Goal: Task Accomplishment & Management: Use online tool/utility

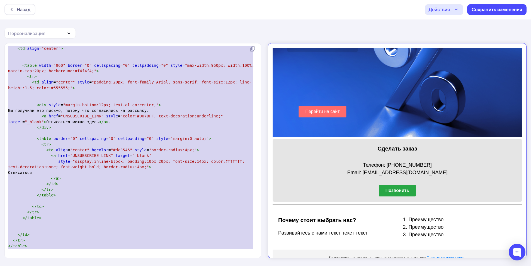
scroll to position [117, 0]
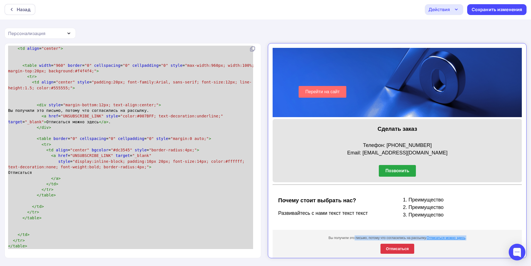
drag, startPoint x: 319, startPoint y: 235, endPoint x: 322, endPoint y: 233, distance: 3.2
click at [322, 233] on td "Вы получили это письмо, потому что согласились на рассылку. Отписаться можно зд…" at bounding box center [391, 240] width 249 height 30
copy div "Вы получили это письмо, потому что согласились на рассылку. Отписаться можно зд…"
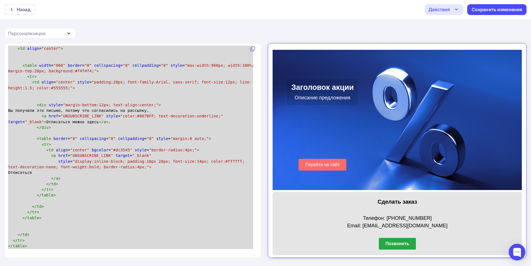
scroll to position [33, 0]
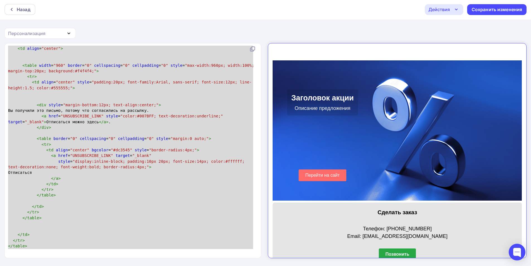
click at [94, 80] on span ""padding:20px; font-family:Arial, sans-serif; font-size:12px; line-height:1.5; …" at bounding box center [129, 85] width 243 height 10
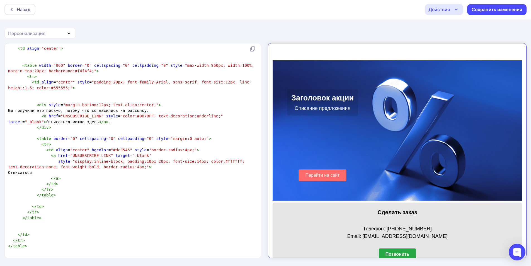
type textarea "<html> <body> </body> </html> <!doctype html> <html lang="ru"> <head> <meta cha…"
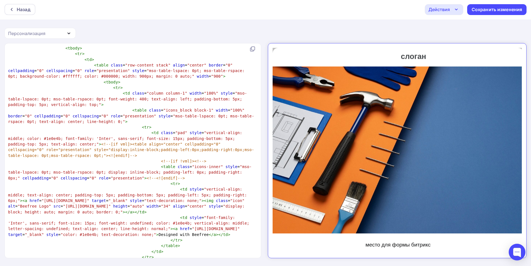
scroll to position [0, 0]
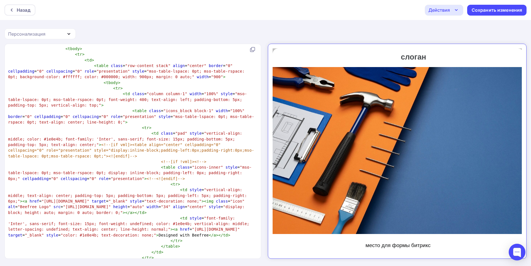
click at [319, 52] on td at bounding box center [329, 52] width 125 height 17
drag, startPoint x: 280, startPoint y: 49, endPoint x: 294, endPoint y: 57, distance: 16.3
click at [287, 51] on td at bounding box center [329, 52] width 125 height 17
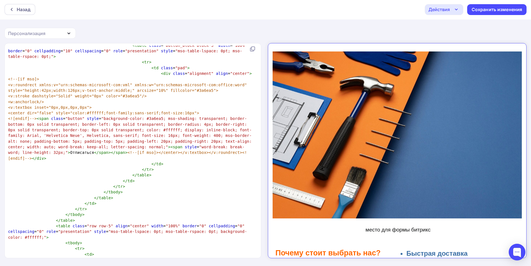
scroll to position [1798, 0]
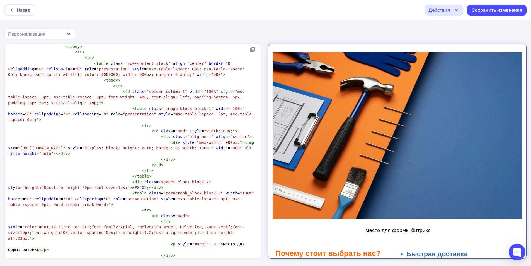
click at [65, 146] on span ""[URL][DOMAIN_NAME]"" at bounding box center [42, 148] width 48 height 4
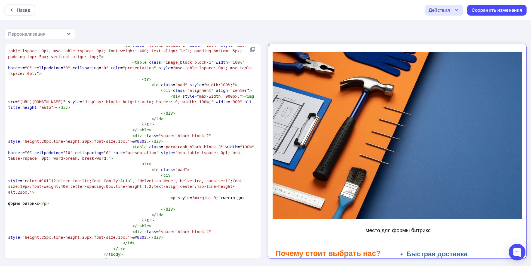
scroll to position [947, 0]
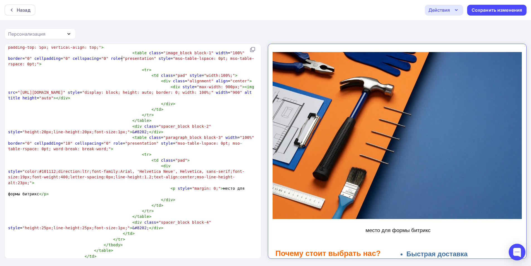
click at [180, 84] on pre "< div style = "max-width: 900px;" >< img src = "[URL][DOMAIN_NAME]" style = "di…" at bounding box center [131, 92] width 249 height 17
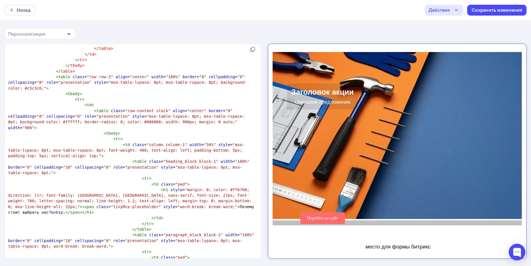
scroll to position [1573, 0]
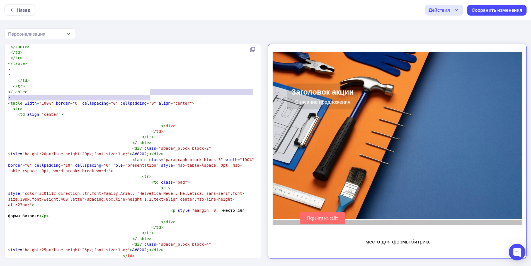
type textarea "</div> </td>"
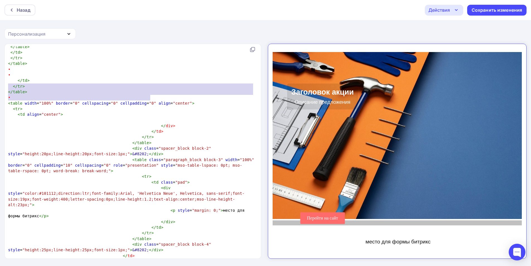
drag, startPoint x: 165, startPoint y: 98, endPoint x: 137, endPoint y: 89, distance: 28.8
click at [137, 89] on div "<!DOCTYPE html> < html xmlns:v = "urn:schemas-microsoft-com:vml" xmlns:o = "urn…" at bounding box center [131, 120] width 249 height 2765
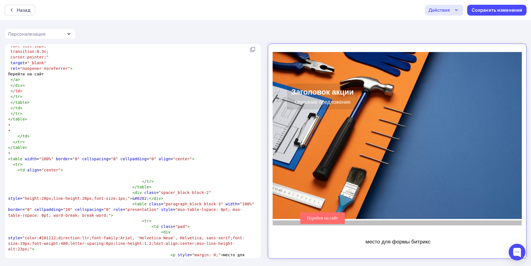
type textarea "​"
drag, startPoint x: 47, startPoint y: 118, endPoint x: 2, endPoint y: 121, distance: 45.5
click at [4, 121] on div "​ x <!DOCTYPE html> < html xmlns:v = "urn:schemas-microsoft-com:vml" xmlns:o = …" at bounding box center [265, 155] width 531 height 223
type textarea "​ ​"
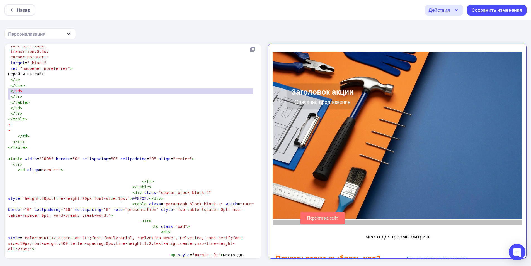
drag, startPoint x: 19, startPoint y: 97, endPoint x: 0, endPoint y: 89, distance: 21.2
click at [3, 92] on div "​ ​ x <!DOCTYPE html> < html xmlns:v = "urn:schemas-microsoft-com:vml" xmlns:o …" at bounding box center [265, 155] width 531 height 223
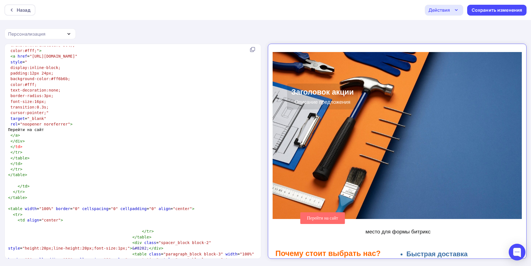
type textarea "</td>"
drag, startPoint x: 45, startPoint y: 111, endPoint x: 8, endPoint y: 115, distance: 37.6
click at [8, 144] on pre "</ td >" at bounding box center [131, 147] width 249 height 6
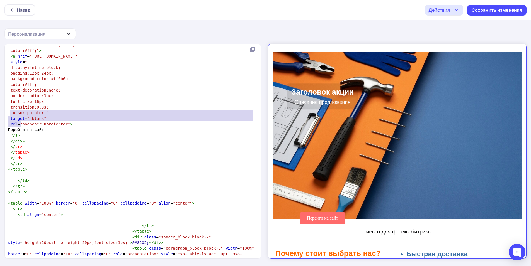
type textarea "</tr> </table> </td>"
drag, startPoint x: 32, startPoint y: 125, endPoint x: 8, endPoint y: 114, distance: 26.6
click at [8, 114] on div "<!DOCTYPE html> < html xmlns:v = "urn:schemas-microsoft-com:vml" xmlns:o = "urn…" at bounding box center [131, 220] width 249 height 2742
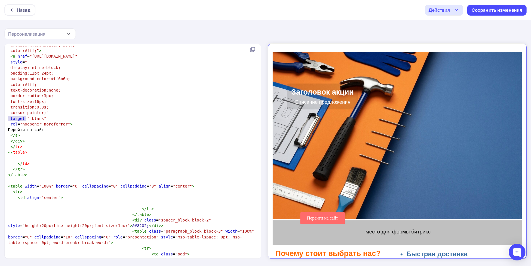
drag, startPoint x: 66, startPoint y: 117, endPoint x: 6, endPoint y: 116, distance: 59.9
click at [6, 116] on div "</table> x <!DOCTYPE html> < html xmlns:v = "urn:schemas-microsoft-com:vml" xml…" at bounding box center [133, 151] width 257 height 215
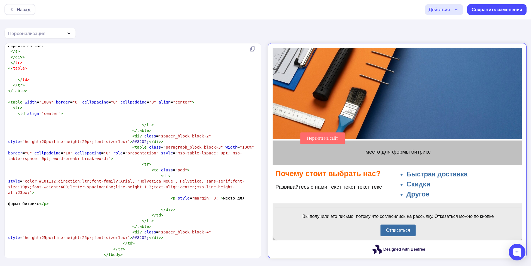
click at [301, 136] on div at bounding box center [392, 139] width 251 height 6
click at [283, 144] on p "место для формы битрикс" at bounding box center [392, 147] width 245 height 6
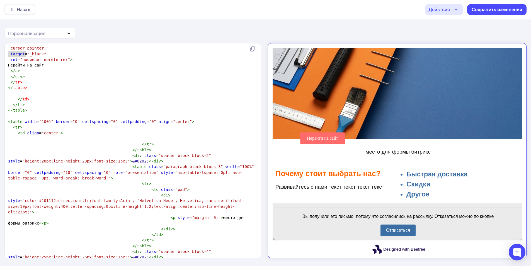
click at [108, 123] on div "<!DOCTYPE html> < html xmlns:v = "urn:schemas-microsoft-com:vml" xmlns:o = "urn…" at bounding box center [131, 147] width 249 height 2725
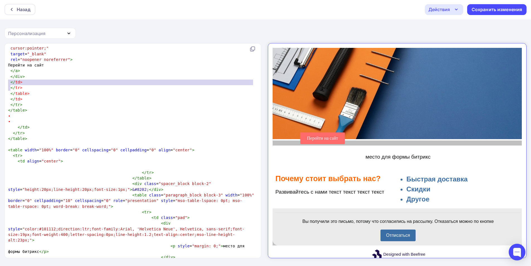
click at [108, 123] on div "<!DOCTYPE html> < html xmlns:v = "urn:schemas-microsoft-com:vml" xmlns:o = "urn…" at bounding box center [131, 161] width 249 height 2753
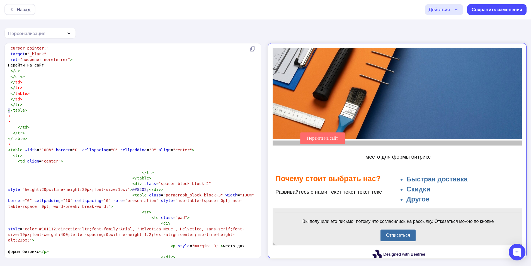
click at [108, 153] on pre "< tr >" at bounding box center [131, 156] width 249 height 6
type textarea "​ >"
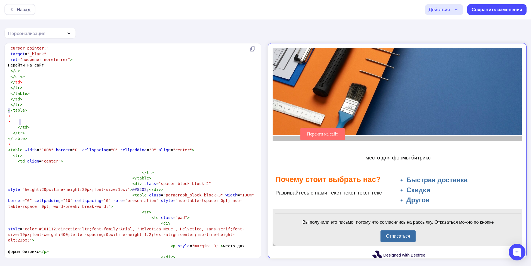
click at [108, 153] on pre "< tr >" at bounding box center [131, 156] width 249 height 6
type textarea "</div> </td>"
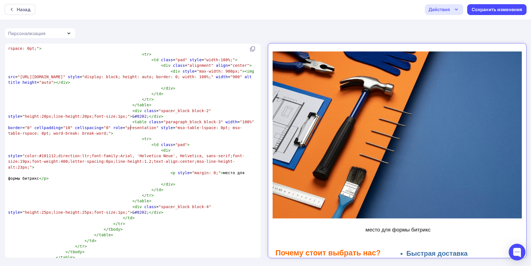
click at [154, 148] on pre "< div style = "color:#101112;direction:ltr;font-family:Arial, 'Helvetica Neue',…" at bounding box center [131, 159] width 249 height 23
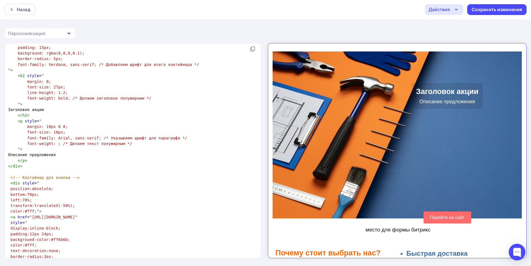
scroll to position [1159, 0]
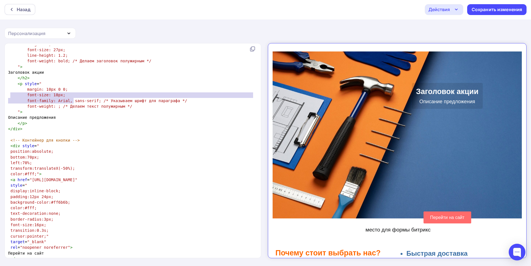
type textarea "<!-- Контейнер для кнопки -->"
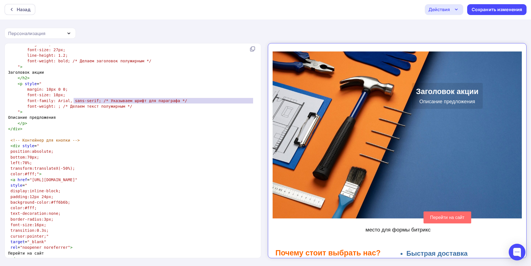
type textarea "<!-- Контейнер для кнопки -->"
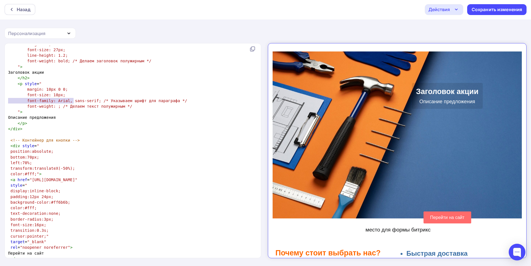
drag, startPoint x: 76, startPoint y: 101, endPoint x: 2, endPoint y: 100, distance: 74.7
click at [2, 100] on div "<!-- Контейнер для кнопки --> x <!DOCTYPE html> < html xmlns:v = "urn:schemas-m…" at bounding box center [265, 154] width 531 height 223
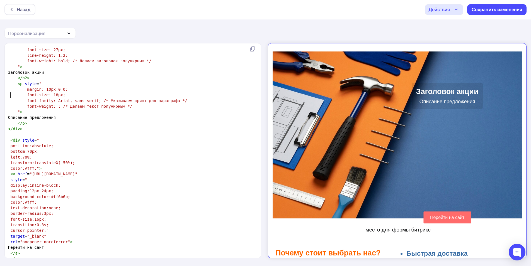
scroll to position [15, 0]
click at [28, 149] on span "bottom:70px;" at bounding box center [25, 151] width 29 height 4
type textarea "6"
type textarea "3"
type textarea "2"
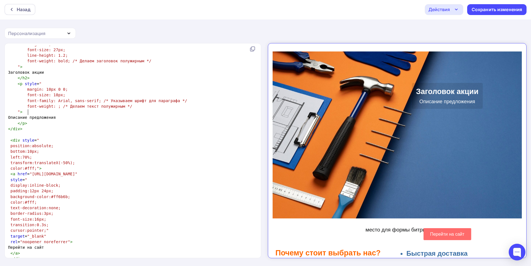
type textarea "10"
type textarea "2"
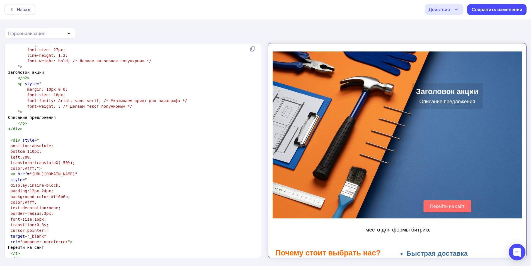
type textarea "17"
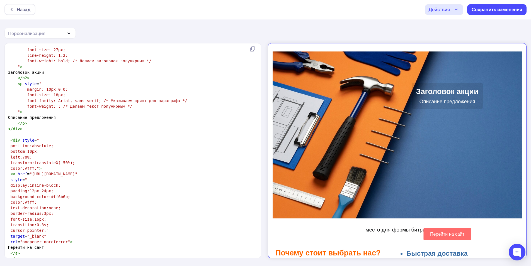
type textarea "7"
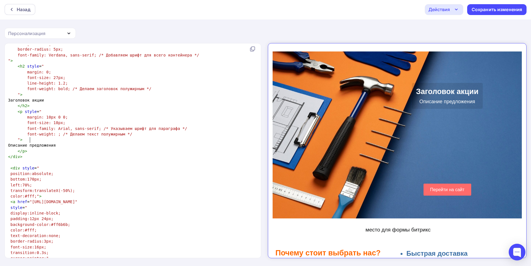
click at [23, 182] on pre "left:70%;" at bounding box center [131, 185] width 249 height 6
type textarea "9"
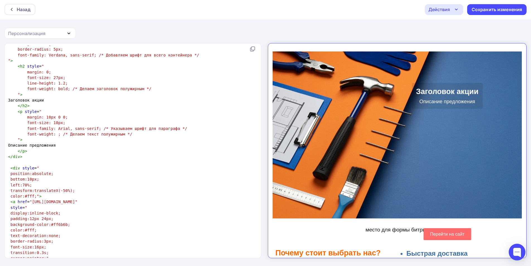
type textarea "7"
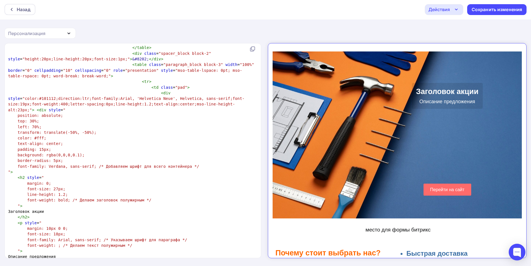
click at [32, 125] on span "left: 70%;" at bounding box center [30, 127] width 24 height 4
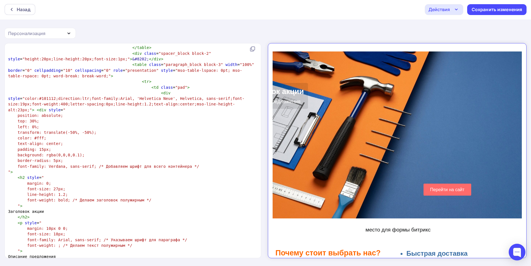
type textarea "9"
type textarea "7"
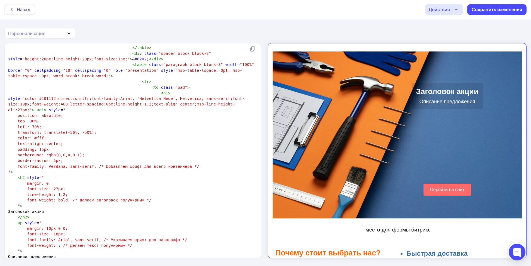
click at [30, 125] on span "left: 70%;" at bounding box center [30, 127] width 24 height 4
type textarea "1"
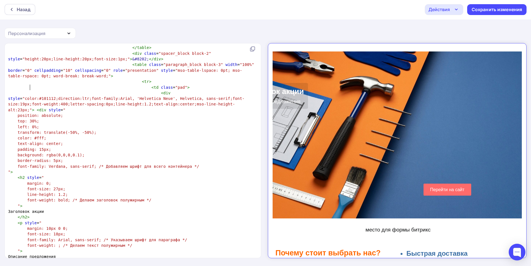
type textarea "9"
type textarea "7"
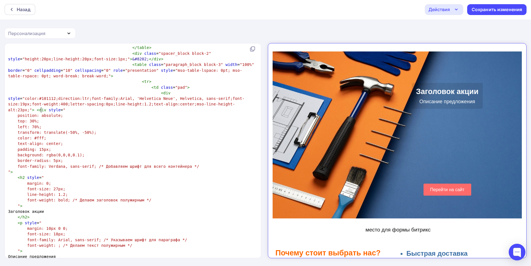
click at [41, 147] on span "padding: 15px;" at bounding box center [34, 149] width 33 height 4
type textarea "5"
click at [31, 118] on pre "top: 30%;" at bounding box center [131, 121] width 249 height 6
type textarea "3"
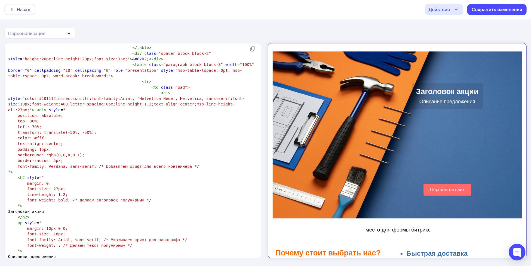
click at [32, 130] on span "transform: translate(-50%, -50%);" at bounding box center [57, 132] width 79 height 4
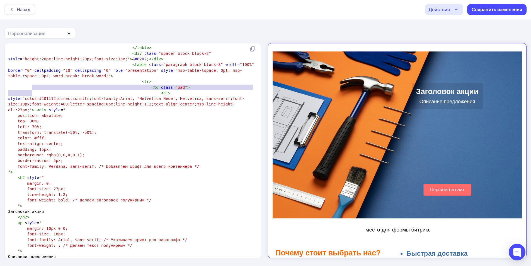
type textarea "0%; transfo"
click at [33, 125] on span "left: 70%;" at bounding box center [30, 127] width 24 height 4
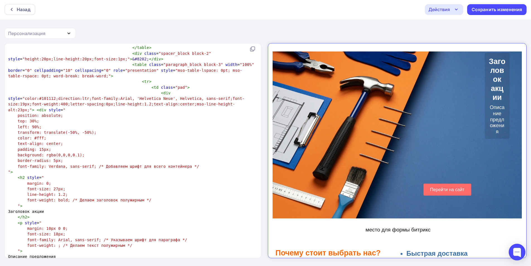
type textarea "90"
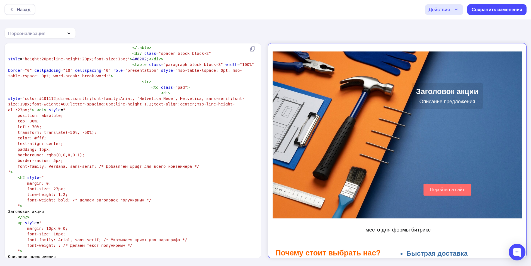
type textarea "70"
click at [187, 96] on span ""color:#101112;direction:ltr;font-family:Arial, 'Helvetica Neue', Helvetica, sa…" at bounding box center [126, 104] width 236 height 16
type textarea "0"
click at [190, 96] on span ""color:#101112;direction:ltr;font-family:Arial, 'Helvetica Neue', Helvetica, sa…" at bounding box center [126, 104] width 236 height 16
type textarea "0"
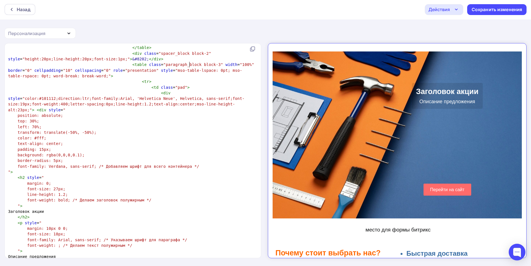
click at [120, 96] on span ""color:#101112;direction:ltr;font-family:Arial, 'Helvetica Neue', Helvetica, sa…" at bounding box center [126, 104] width 236 height 16
type textarea "3"
click at [66, 130] on span "transform: translate(-50%, -50%);" at bounding box center [57, 132] width 79 height 4
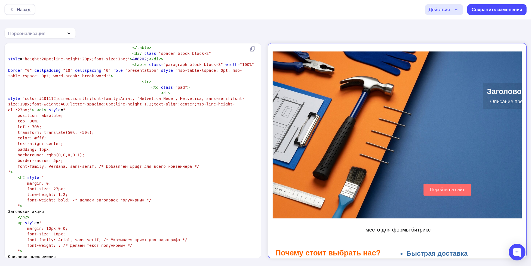
scroll to position [15, 0]
type textarea "-"
type textarea "3"
type textarea "2"
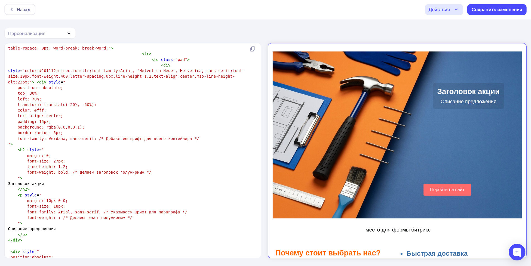
scroll to position [1066, 0]
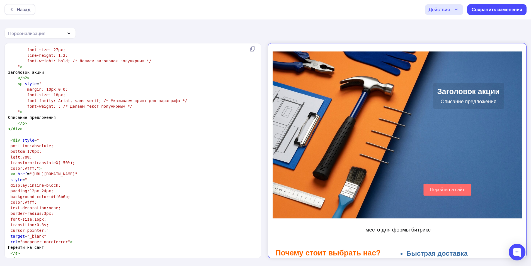
click at [28, 149] on span "bottom:170px;" at bounding box center [26, 151] width 31 height 4
click at [23, 155] on span "left:70%;" at bounding box center [21, 157] width 21 height 4
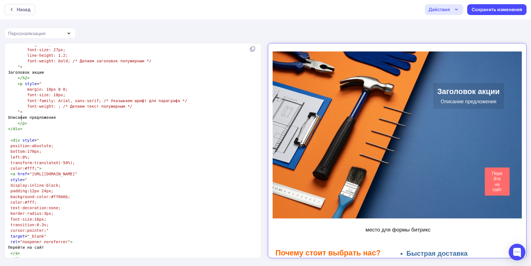
type textarea "9"
type textarea "7"
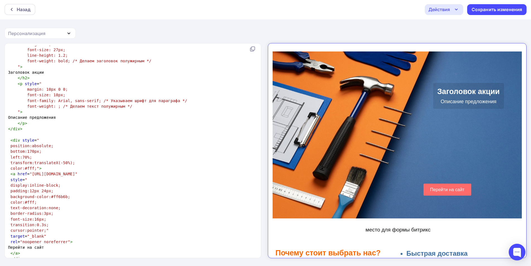
click at [61, 161] on span "transform:translateX(-50%);" at bounding box center [43, 163] width 64 height 4
type textarea "3"
type textarea "2"
type textarea "1"
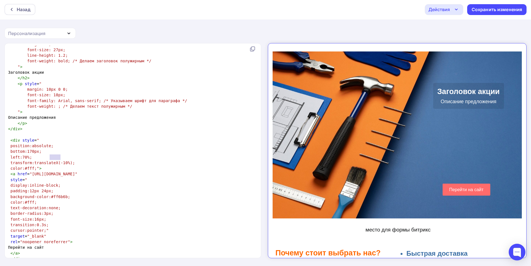
type textarea "ff6b6b"
drag, startPoint x: 49, startPoint y: 157, endPoint x: 62, endPoint y: 157, distance: 13.1
click at [62, 195] on span "background-color:#ff6b6b;" at bounding box center [41, 197] width 60 height 4
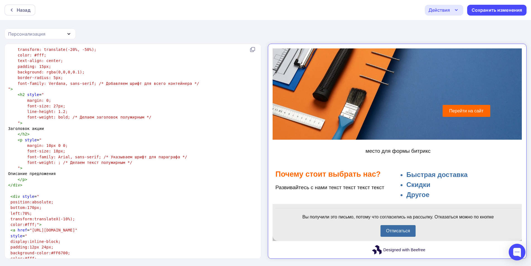
scroll to position [99, 0]
click at [321, 221] on div "Отписаться" at bounding box center [392, 227] width 245 height 12
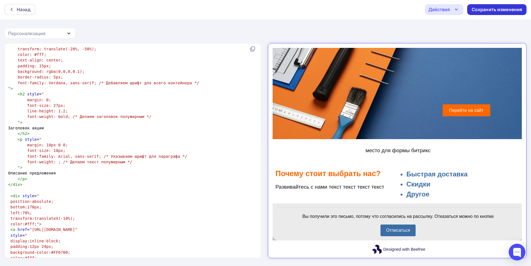
click at [490, 8] on div "Сохранить изменения" at bounding box center [496, 9] width 51 height 6
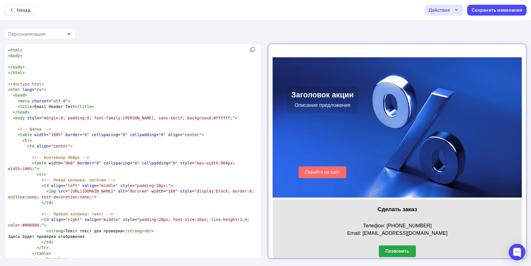
scroll to position [111, 0]
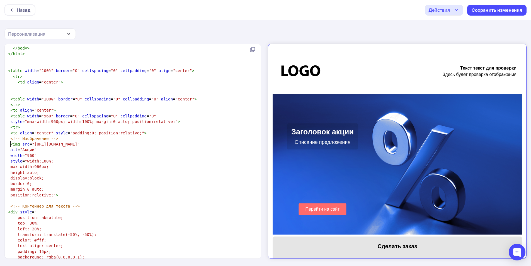
click at [9, 148] on span "alt = "Акции"" at bounding box center [23, 150] width 31 height 4
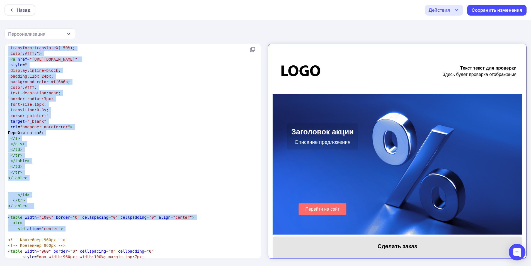
drag, startPoint x: 7, startPoint y: 179, endPoint x: 150, endPoint y: 228, distance: 151.5
click at [150, 228] on div "xxxxxxxxxx < html > < body > ​ </ body > </ html > ​ <!doctype html> < html lan…" at bounding box center [133, 151] width 257 height 215
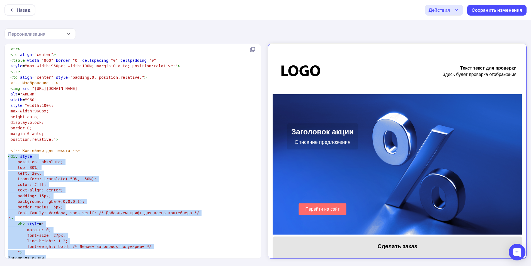
copy div "< div style = " position: absolute; top: 30%; left: 20%; transform: translate(-…"
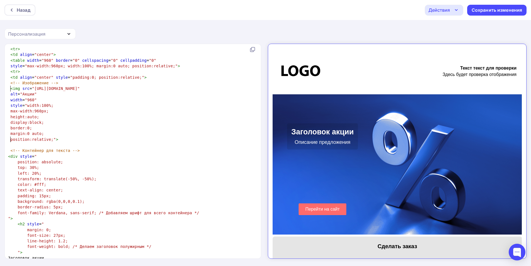
click at [126, 142] on pre at bounding box center [131, 145] width 249 height 6
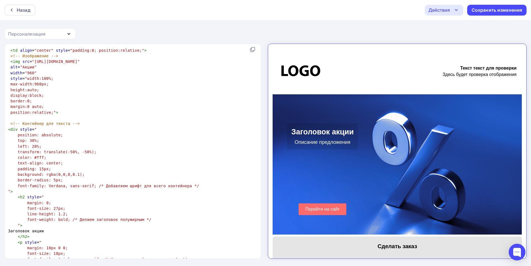
scroll to position [334, 0]
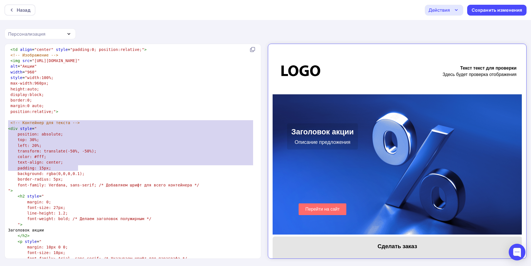
type textarea "<div style=" position: absolute; top: 30%;"
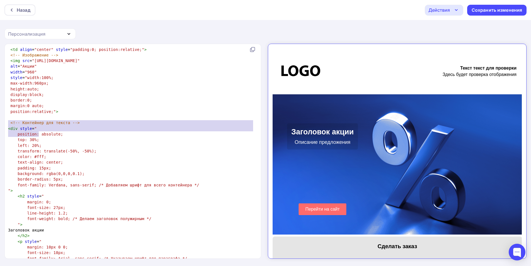
drag, startPoint x: 8, startPoint y: 123, endPoint x: 94, endPoint y: 134, distance: 87.6
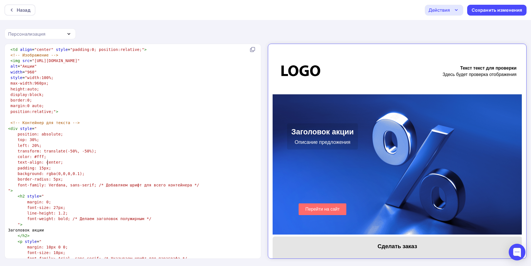
click at [52, 165] on pre "padding: 15px;" at bounding box center [131, 168] width 249 height 6
click at [28, 138] on span "top: 30%;" at bounding box center [28, 140] width 21 height 4
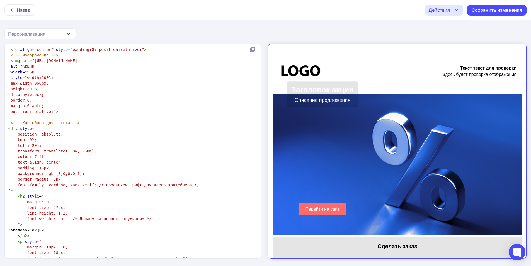
type textarea "3"
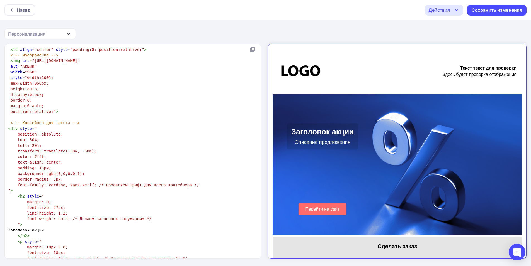
type textarea "1"
type textarea "7"
type textarea "9"
type textarea "7"
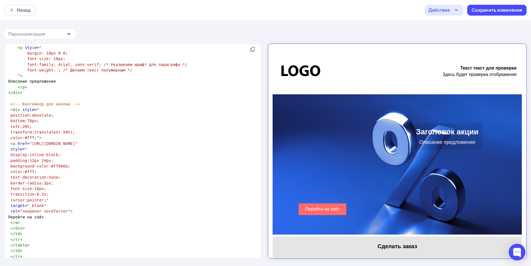
scroll to position [529, 0]
click at [25, 118] on span "bottom:70px;" at bounding box center [25, 120] width 29 height 4
click at [22, 124] on span "left:20%;" at bounding box center [21, 126] width 21 height 4
type textarea "7"
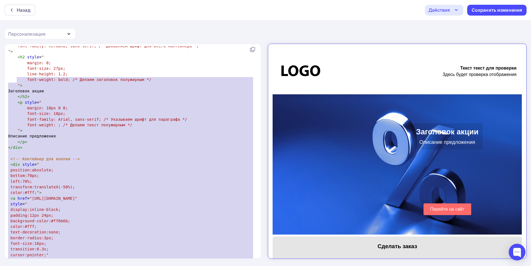
type textarea "​"> Заголовок акции </h2> <p style=" margin: 10px 0 0; font-size: 18px; font-fa…"
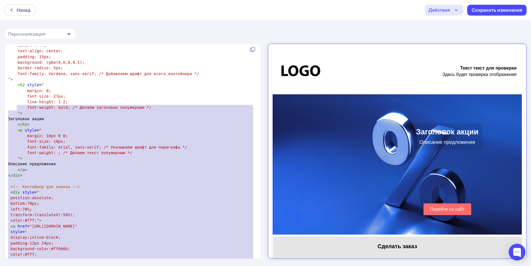
click at [18, 122] on span "</" at bounding box center [20, 124] width 5 height 4
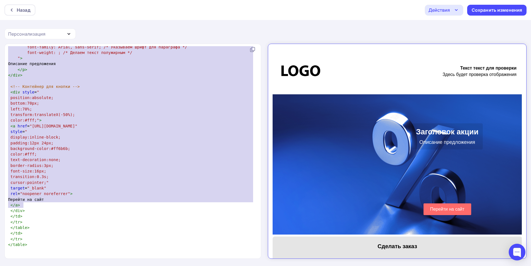
drag, startPoint x: 8, startPoint y: 151, endPoint x: 69, endPoint y: 203, distance: 80.2
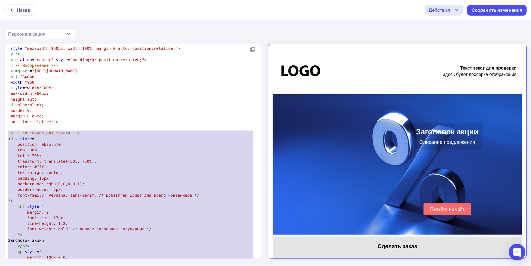
scroll to position [323, 0]
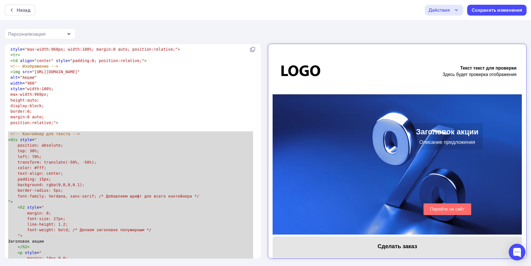
type textarea "<div style=" position: absolute; top: 30%; left: 70%; transform: translate(-50%…"
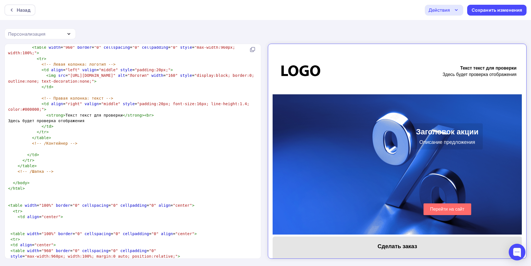
scroll to position [0, 0]
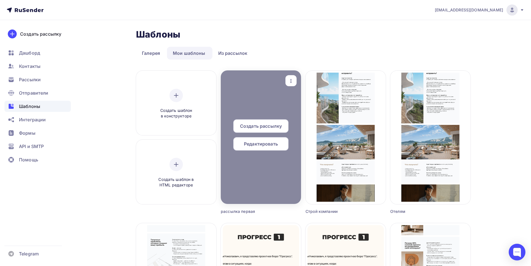
click at [253, 162] on div at bounding box center [261, 137] width 80 height 134
click at [233, 94] on div at bounding box center [261, 137] width 80 height 134
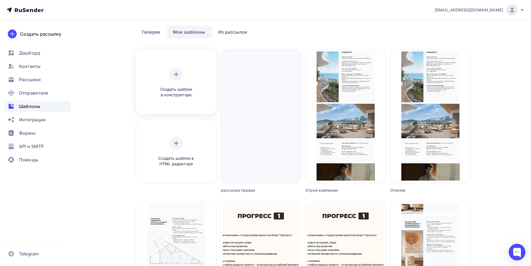
scroll to position [28, 0]
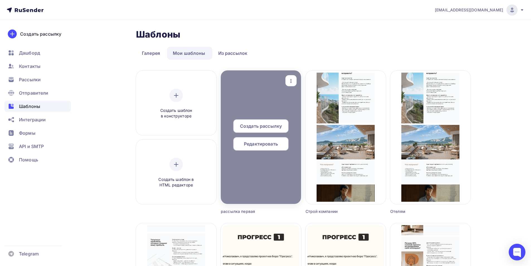
click at [257, 110] on div at bounding box center [261, 137] width 80 height 134
click at [267, 141] on span "Редактировать" at bounding box center [261, 144] width 34 height 7
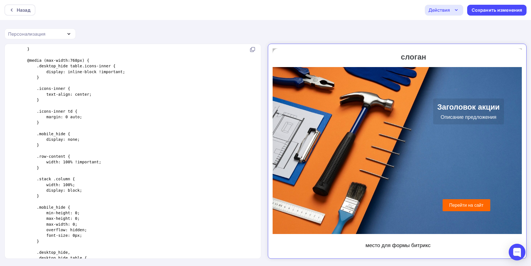
scroll to position [362, 0]
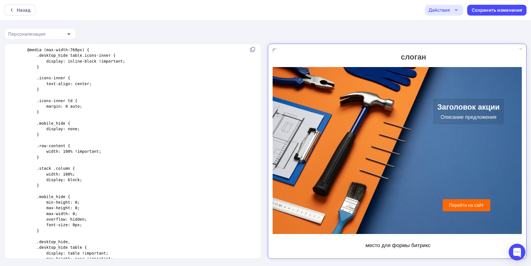
click at [470, 101] on h2 "Заголовок акции" at bounding box center [463, 102] width 62 height 9
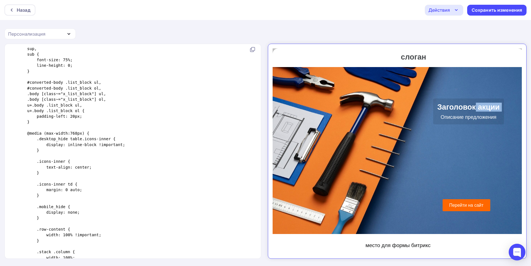
scroll to position [260, 0]
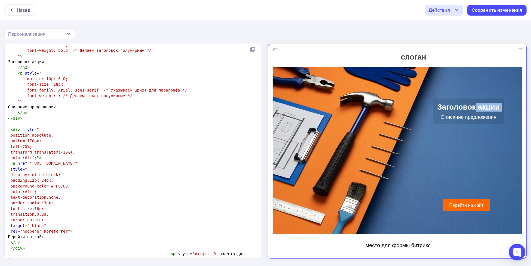
click at [451, 105] on h2 "Заголовок акции" at bounding box center [463, 102] width 62 height 9
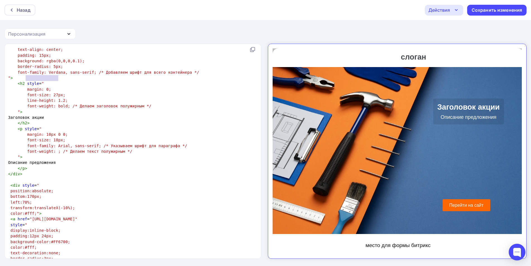
drag, startPoint x: 60, startPoint y: 78, endPoint x: 26, endPoint y: 78, distance: 33.4
click at [26, 115] on pre "Заголовок акции" at bounding box center [131, 118] width 249 height 6
type textarea "Скидка 20%"
drag, startPoint x: 74, startPoint y: 123, endPoint x: 26, endPoint y: 121, distance: 48.2
click at [26, 160] on pre "Описание предложения" at bounding box center [131, 163] width 249 height 6
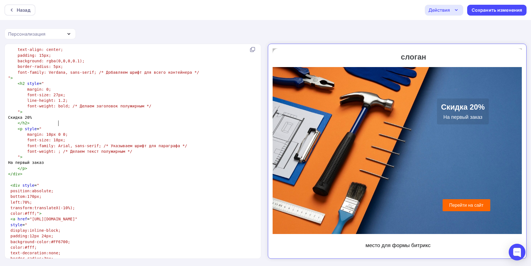
type textarea "На первый заказ"
drag, startPoint x: 55, startPoint y: 101, endPoint x: 51, endPoint y: 101, distance: 3.3
click at [51, 138] on span "font-size: 18px;" at bounding box center [46, 140] width 38 height 4
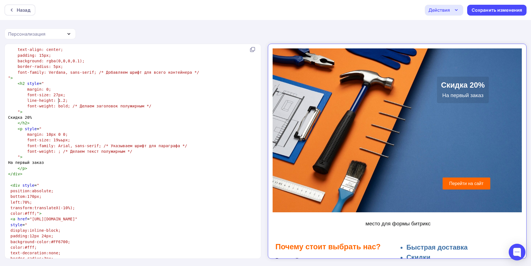
scroll to position [2, 8]
type textarea "9ъъ2"
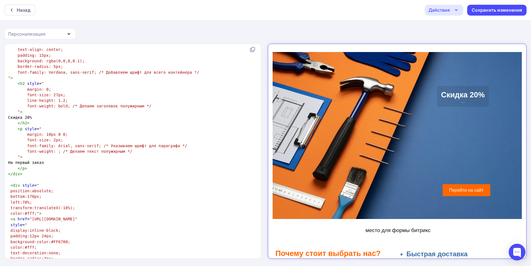
type textarea "28"
type textarea "7"
drag, startPoint x: 54, startPoint y: 54, endPoint x: 50, endPoint y: 53, distance: 4.1
click at [50, 93] on span "font-size: 27px;" at bounding box center [46, 95] width 38 height 4
type textarea "32"
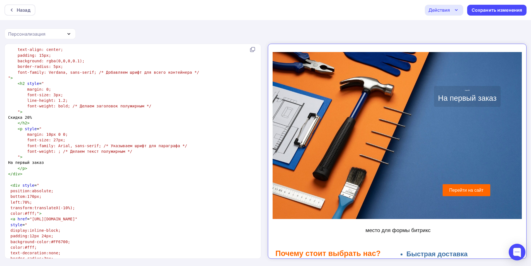
type textarea "9"
type textarea "7"
type textarea "4"
type textarea "3"
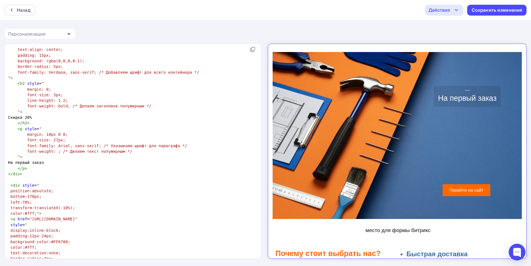
type textarea "4"
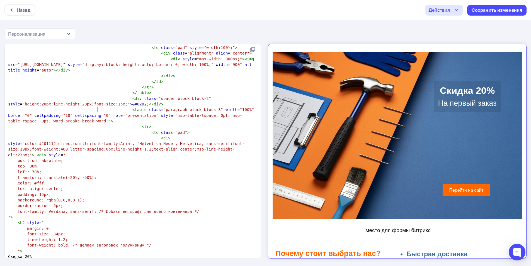
click at [97, 141] on span ""color:#101112;direction:ltr;font-family:Arial, 'Helvetica Neue', Helvetica, sa…" at bounding box center [126, 149] width 236 height 16
click at [191, 141] on span ""color:#101112;direction:ltr;font-family:Arial, 'Helvetica Neue', Helvetica, sa…" at bounding box center [126, 149] width 236 height 16
type textarea "0"
click at [226, 141] on span ""color:#101112;direction:ltr;font-family:Arial, 'Helvetica Neue', Helvetica, sa…" at bounding box center [126, 149] width 236 height 16
click at [203, 141] on span ""color:#101112;direction:ltr;font-family:Arial, 'Helvetica Neue', Helvetica, sa…" at bounding box center [126, 149] width 236 height 16
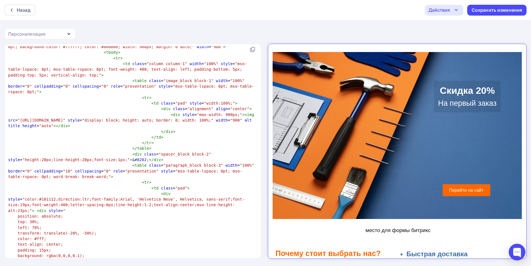
scroll to position [892, 0]
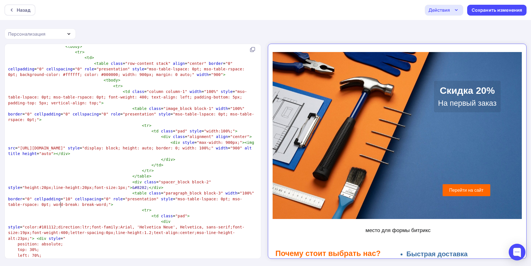
click at [66, 241] on pre "position: absolute;" at bounding box center [131, 244] width 249 height 6
click at [71, 247] on pre "top: 30%;" at bounding box center [131, 250] width 249 height 6
click at [68, 253] on pre "left: 70%;" at bounding box center [131, 256] width 249 height 6
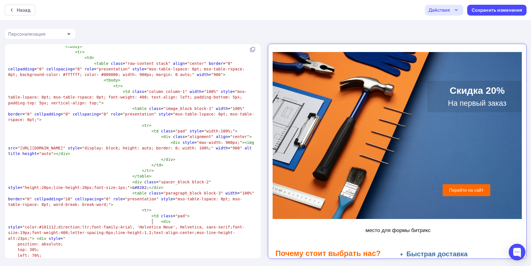
click at [153, 259] on span "width: 40%;" at bounding box center [101, 261] width 186 height 4
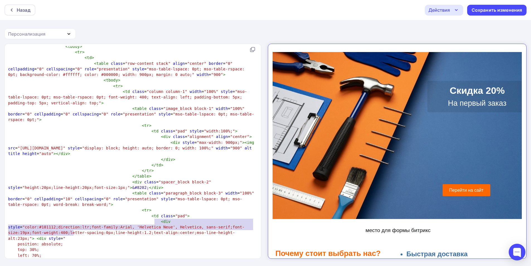
type textarea "width: 40%; max-width: 50"
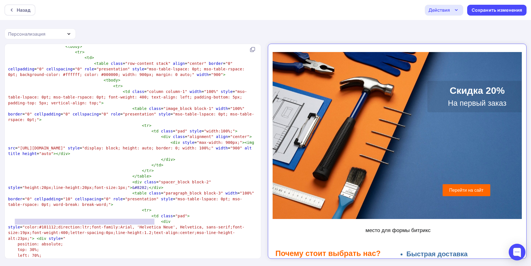
drag, startPoint x: 154, startPoint y: 222, endPoint x: 14, endPoint y: 221, distance: 139.6
click at [14, 259] on span "width: 40%;" at bounding box center [101, 261] width 186 height 4
click at [34, 259] on span "width: 40%;" at bounding box center [31, 261] width 26 height 4
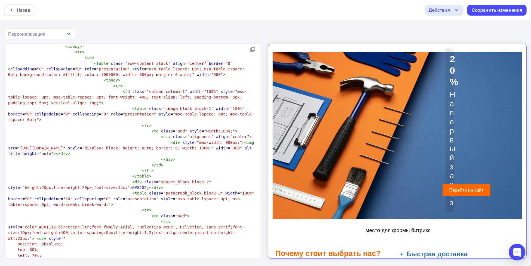
type textarea "3"
type textarea "4"
type textarea "3"
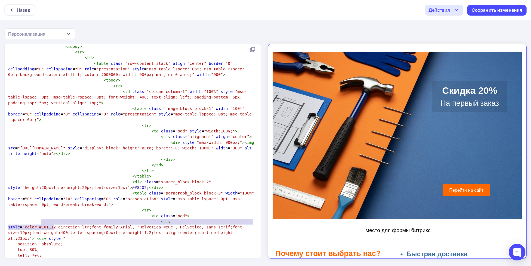
type textarea "max-width: 500"
drag, startPoint x: 64, startPoint y: 225, endPoint x: 48, endPoint y: 228, distance: 16.0
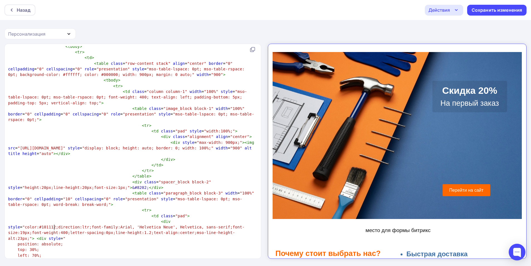
click at [56, 264] on pre "max-width: 500px;" at bounding box center [131, 267] width 249 height 6
type textarea "max-width: 500px;"
drag, startPoint x: 52, startPoint y: 226, endPoint x: 16, endPoint y: 229, distance: 35.7
click at [16, 264] on pre "max-width: 500px;" at bounding box center [131, 267] width 249 height 6
click at [34, 259] on span "width: 30%;" at bounding box center [31, 261] width 26 height 4
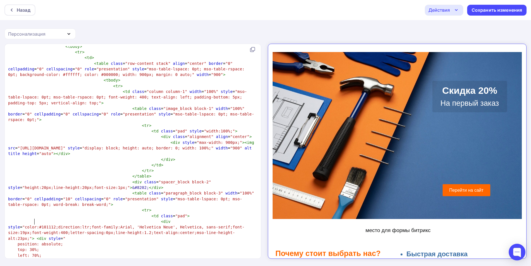
type textarea "5"
click at [67, 265] on span "transform: translate(-20%, -50%);" at bounding box center [57, 267] width 79 height 4
type textarea "5"
type textarea "7"
type textarea "30"
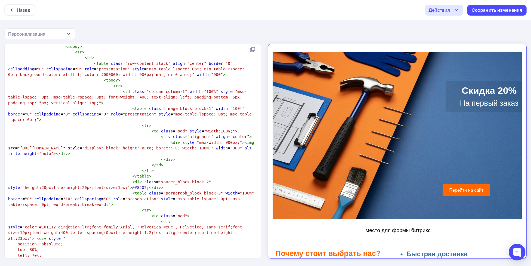
type textarea "21"
type textarea "4"
click at [30, 248] on span "top: 30%;" at bounding box center [28, 250] width 21 height 4
type textarea "5"
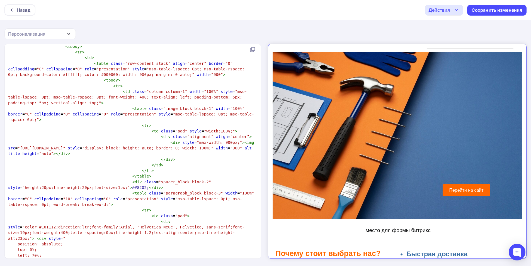
type textarea "4"
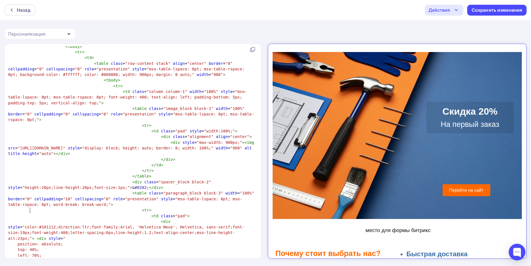
type textarea "45"
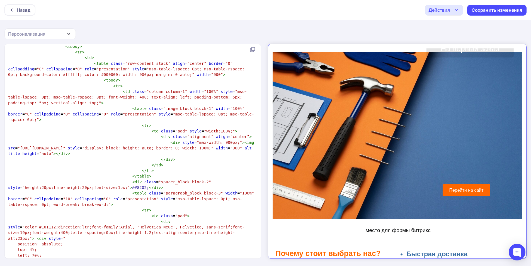
type textarea "7"
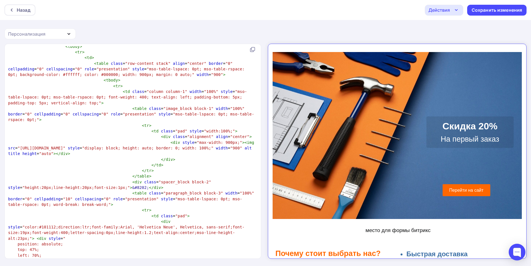
click at [35, 259] on span "width: 35%;" at bounding box center [31, 261] width 26 height 4
click at [69, 265] on span "transform: translate(-24%, -50%);" at bounding box center [57, 267] width 79 height 4
type textarea "0"
type textarea "30"
click at [35, 248] on span "top: 47%;" at bounding box center [28, 250] width 21 height 4
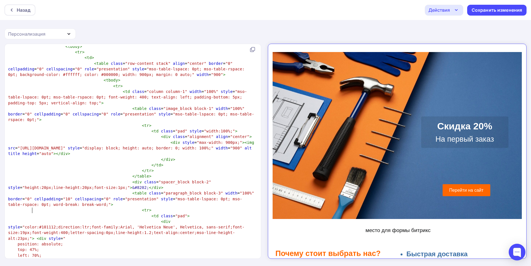
click at [32, 248] on span "top: 47%;" at bounding box center [28, 250] width 21 height 4
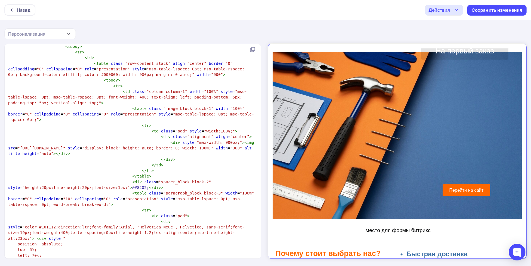
type textarea "50"
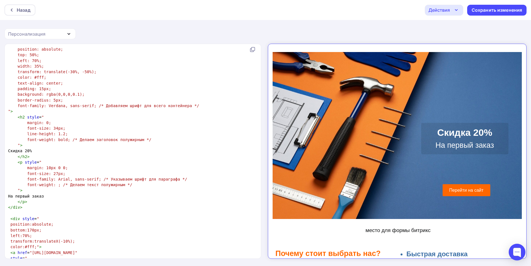
click at [52, 172] on span "font-size: 27px;" at bounding box center [46, 174] width 38 height 4
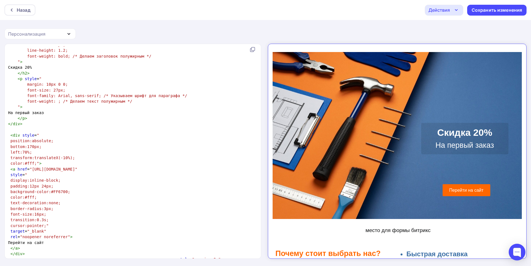
click at [24, 150] on span "left:70%;" at bounding box center [21, 152] width 21 height 4
type textarea "8"
type textarea "6"
type textarea "65"
type textarea "6"
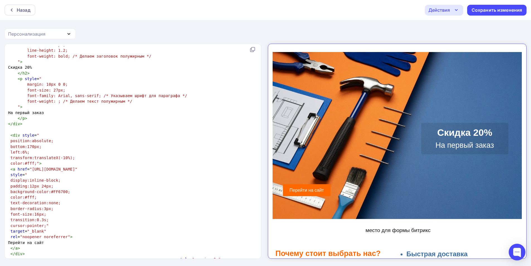
type textarea "7"
type textarea "70"
click at [62, 156] on span "transform:translateX(-10%);" at bounding box center [43, 158] width 64 height 4
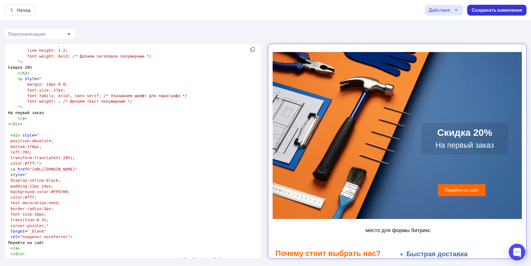
type textarea "2"
click at [486, 9] on div "Сохранить изменения" at bounding box center [496, 10] width 51 height 6
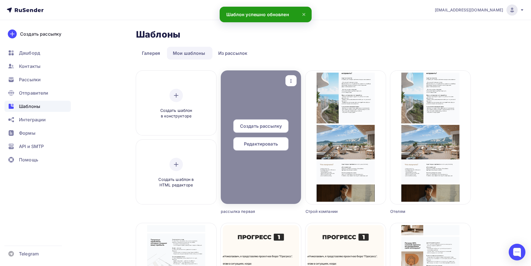
click at [257, 176] on div at bounding box center [261, 137] width 80 height 134
click at [274, 100] on div at bounding box center [261, 137] width 80 height 134
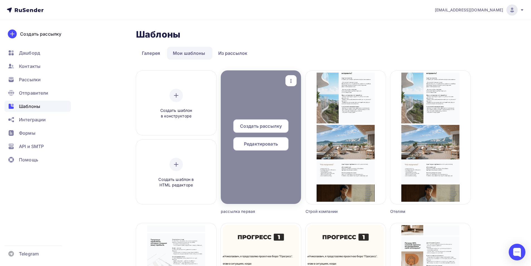
click at [278, 145] on span "Редактировать" at bounding box center [261, 144] width 34 height 7
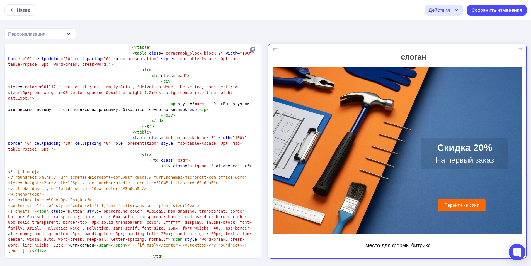
scroll to position [2135, 0]
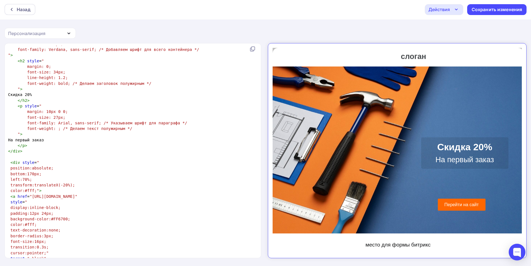
click at [23, 177] on span "left:70%;" at bounding box center [21, 179] width 21 height 4
type textarea "0"
click at [59, 183] on span "transform:translateX(-20%);" at bounding box center [43, 185] width 64 height 4
type textarea "1"
type textarea "4"
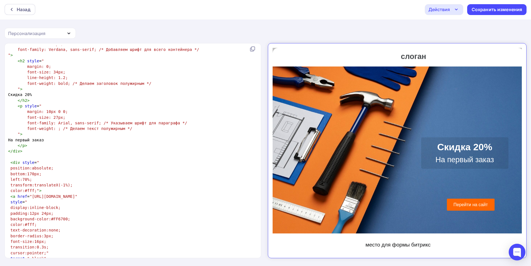
type textarea "6"
type textarea "5"
type textarea "2"
type textarea "7"
type textarea "9"
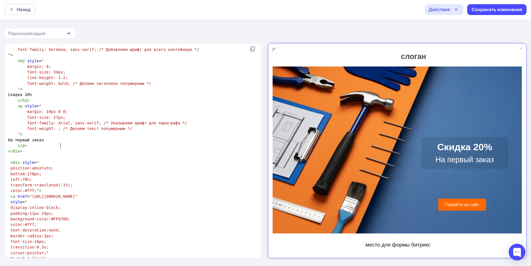
type textarea "7"
type textarea "9"
type textarea "20"
type textarea "19"
type textarea "8"
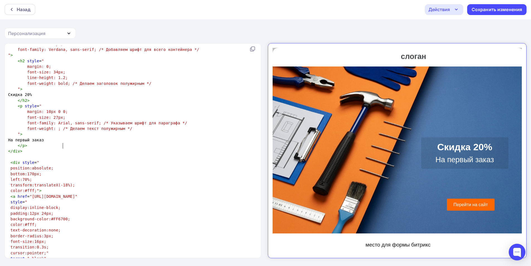
scroll to position [2, 2]
type textarea "7"
type textarea "8"
type textarea "9"
type textarea "8"
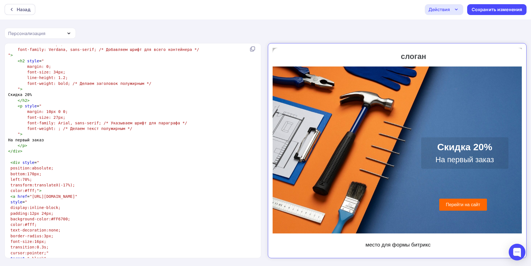
scroll to position [0, 0]
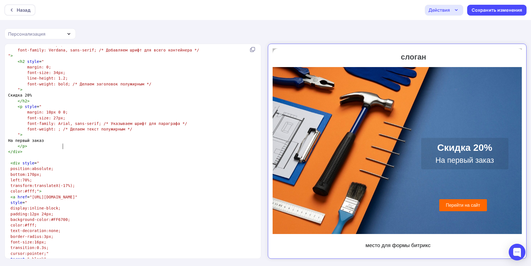
type textarea "7"
click at [412, 49] on span "слоган" at bounding box center [408, 52] width 25 height 8
drag, startPoint x: 427, startPoint y: 51, endPoint x: 392, endPoint y: 44, distance: 36.2
click at [392, 44] on tr "слоган" at bounding box center [392, 52] width 251 height 17
click at [321, 47] on td at bounding box center [329, 52] width 125 height 17
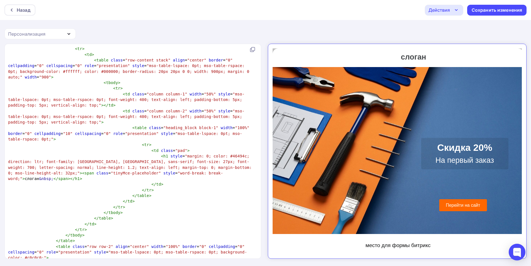
scroll to position [674, 0]
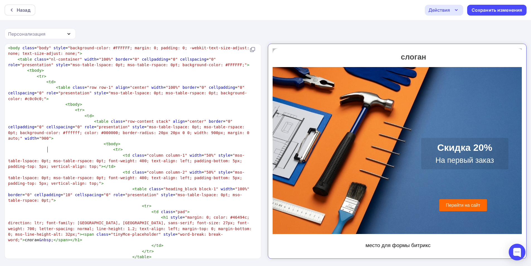
click at [113, 170] on span at bounding box center [117, 173] width 9 height 6
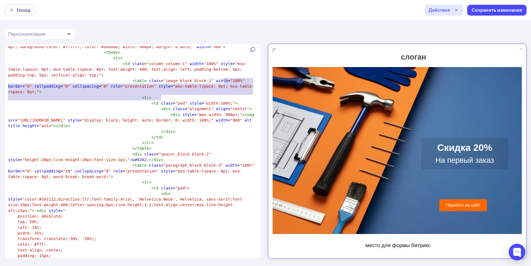
drag, startPoint x: 224, startPoint y: 81, endPoint x: 195, endPoint y: 88, distance: 29.9
click at [197, 112] on pre "< div style = "max-width: 900px;" >< img src = "[URL][DOMAIN_NAME]" style = "di…" at bounding box center [131, 120] width 249 height 17
type textarea "<img src="[URL][DOMAIN_NAME]" style="display: block; height: auto; border: 0; w…"
click at [80, 118] on span "style" at bounding box center [74, 120] width 12 height 4
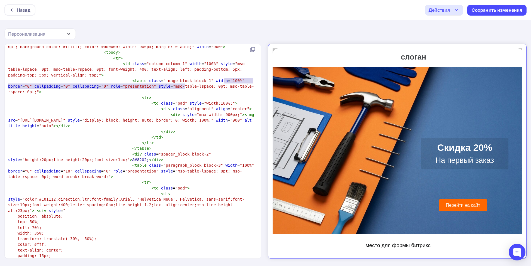
drag, startPoint x: 225, startPoint y: 79, endPoint x: 186, endPoint y: 89, distance: 40.1
click at [186, 112] on pre "< div style = "max-width: 900px;" >< img src = "[URL][DOMAIN_NAME]" style = "di…" at bounding box center [131, 120] width 249 height 17
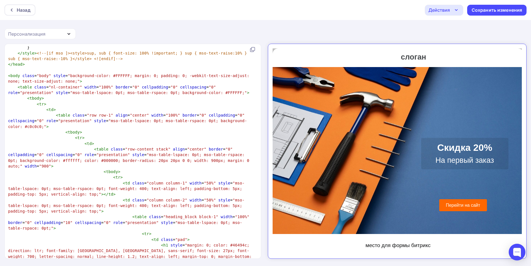
type textarea "<img src="[URL][DOMAIN_NAME]""
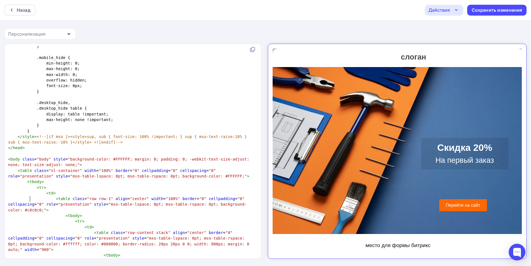
click at [54, 197] on pre "< table class = "row row-1" align = "center" width = "100%" border = "0" cellpa…" at bounding box center [131, 204] width 249 height 17
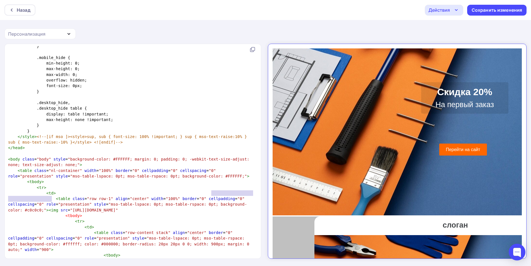
type textarea "[URL][DOMAIN_NAME]"
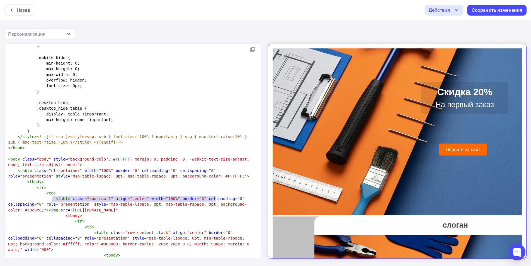
drag, startPoint x: 52, startPoint y: 198, endPoint x: 216, endPoint y: 198, distance: 163.8
click at [118, 208] on span ""[URL][DOMAIN_NAME]"" at bounding box center [94, 210] width 48 height 4
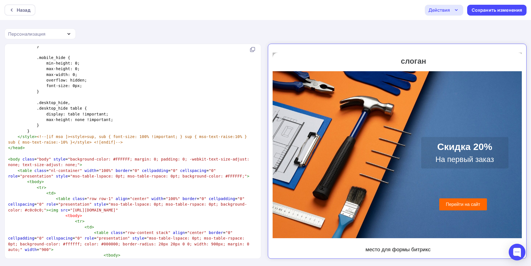
scroll to position [0, 0]
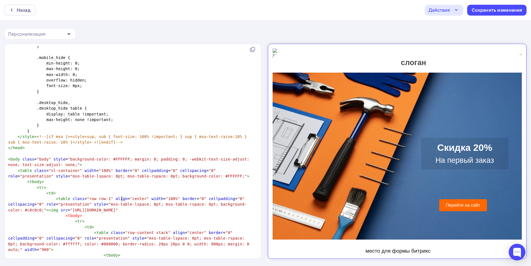
click at [268, 45] on img at bounding box center [269, 46] width 4 height 4
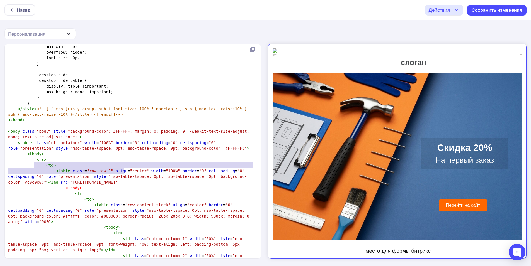
type textarea "mg src="[URL][DOMAIN_NAME]""
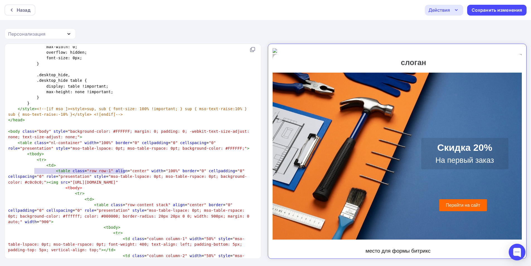
drag, startPoint x: 131, startPoint y: 171, endPoint x: 33, endPoint y: 170, distance: 97.5
click at [33, 170] on pre "< table class = "row row-1" align = "center" width = "100%" border = "0" cellpa…" at bounding box center [131, 176] width 249 height 17
click at [99, 191] on pre "< tr >" at bounding box center [131, 194] width 249 height 6
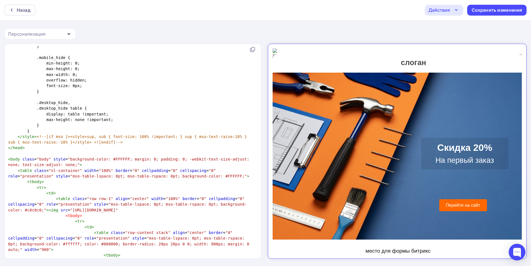
scroll to position [519, 0]
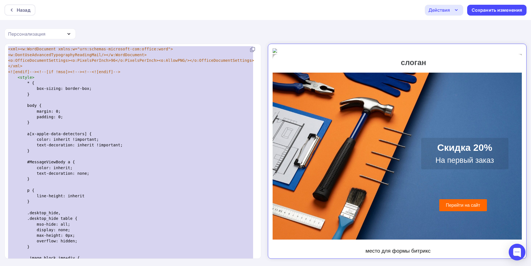
type textarea "<!DOCTYPE html> <html xmlns:v="urn:schemas-microsoft-com:vml" xmlns:o="urn:sche…"
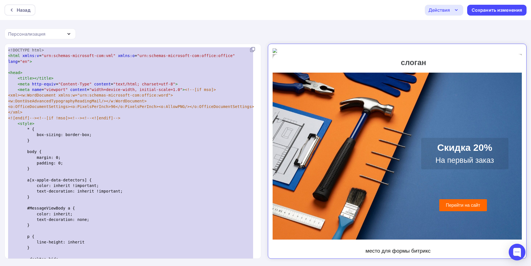
drag, startPoint x: 200, startPoint y: 183, endPoint x: 0, endPoint y: -20, distance: 284.6
click at [0, 0] on html "Назад Действия Отправить тестовое письмо Выйти без сохранения Сохранить изменен…" at bounding box center [265, 133] width 531 height 266
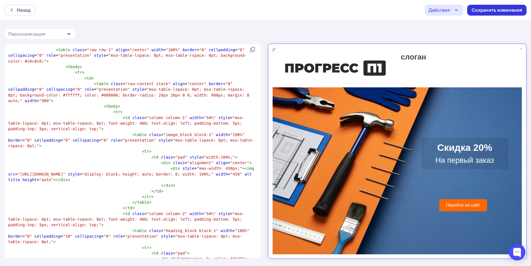
click at [505, 10] on div "Сохранить изменения" at bounding box center [496, 10] width 51 height 6
